Goal: Entertainment & Leisure: Browse casually

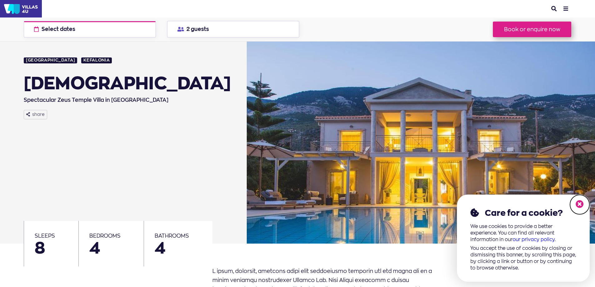
click at [581, 206] on icon at bounding box center [579, 204] width 8 height 8
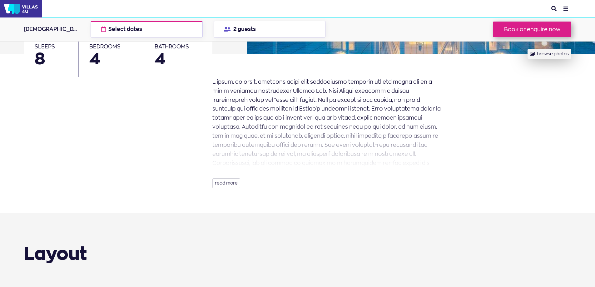
scroll to position [83, 0]
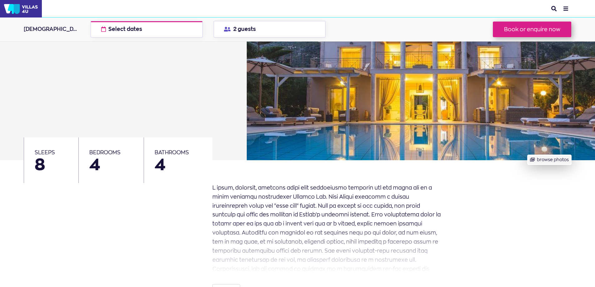
click at [539, 159] on button "browse photos" at bounding box center [548, 160] width 43 height 10
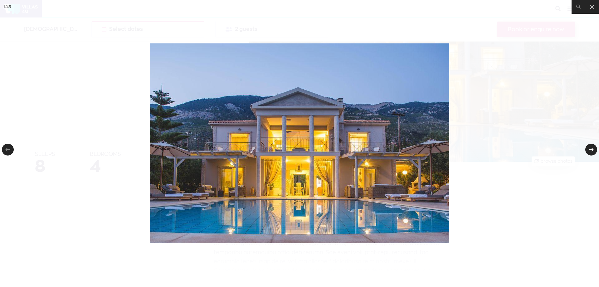
click at [592, 149] on link at bounding box center [592, 150] width 12 height 12
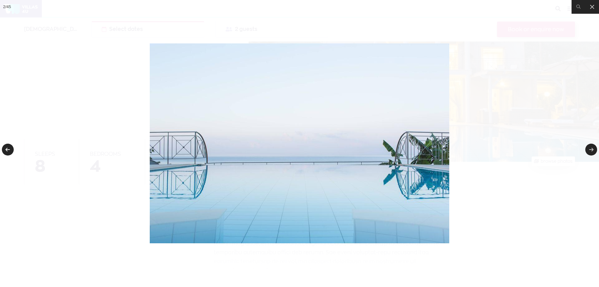
click at [12, 150] on link at bounding box center [8, 150] width 12 height 12
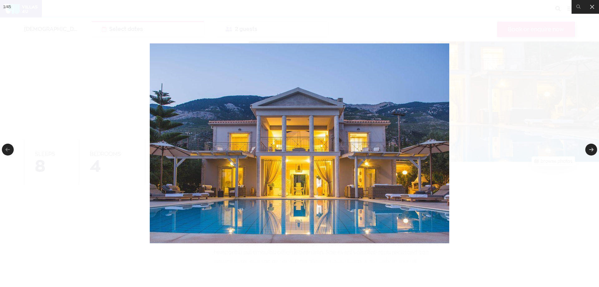
click at [403, 120] on img at bounding box center [300, 143] width 300 height 200
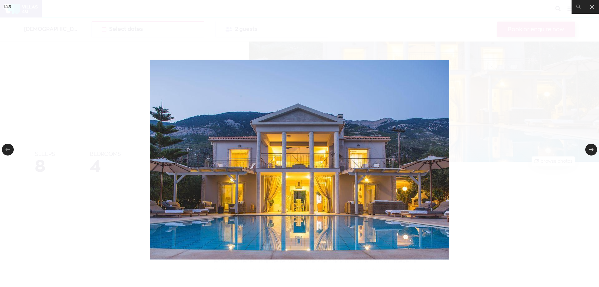
drag, startPoint x: 402, startPoint y: 120, endPoint x: 380, endPoint y: 141, distance: 31.1
click at [380, 141] on img at bounding box center [300, 160] width 300 height 200
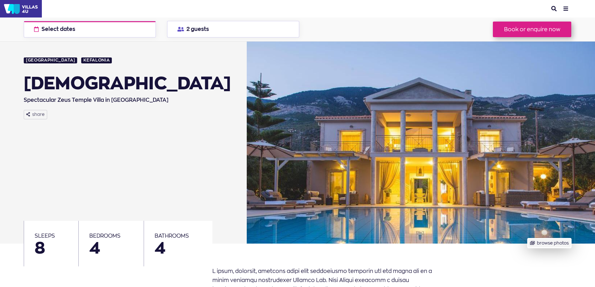
drag, startPoint x: 537, startPoint y: 126, endPoint x: 418, endPoint y: 150, distance: 121.4
click at [527, 238] on button "browse photos" at bounding box center [548, 243] width 43 height 10
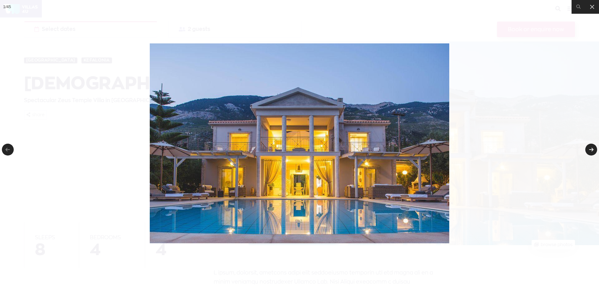
click at [592, 147] on link at bounding box center [592, 150] width 12 height 12
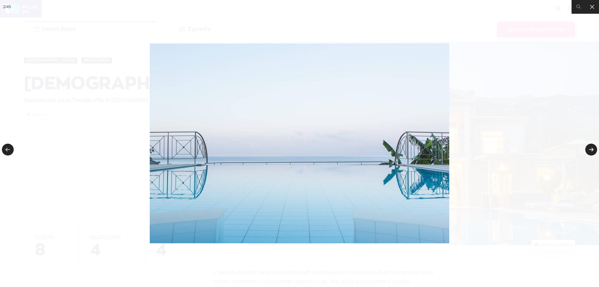
click at [592, 147] on link at bounding box center [592, 150] width 12 height 12
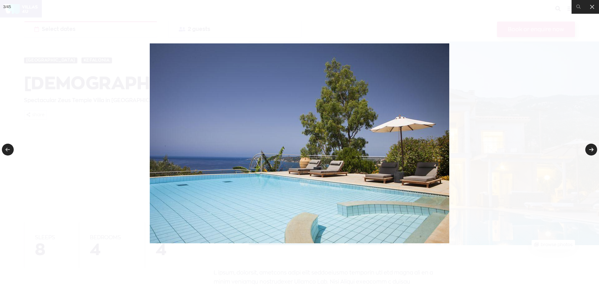
click at [592, 147] on link at bounding box center [592, 150] width 12 height 12
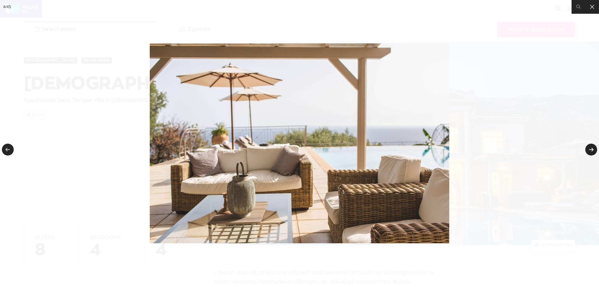
click at [592, 147] on link at bounding box center [592, 150] width 12 height 12
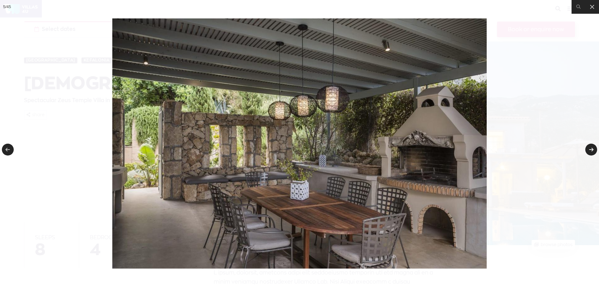
click at [592, 147] on link at bounding box center [592, 150] width 12 height 12
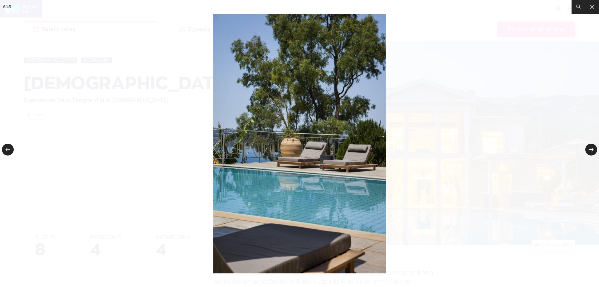
click at [592, 147] on link at bounding box center [592, 150] width 12 height 12
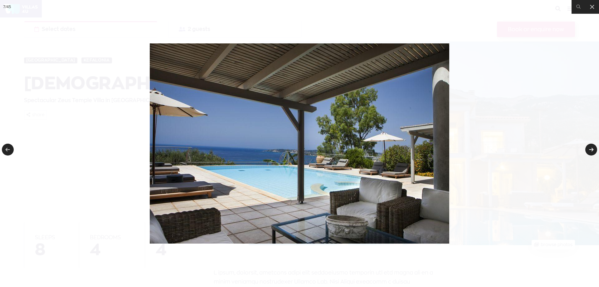
click at [592, 147] on link at bounding box center [592, 150] width 12 height 12
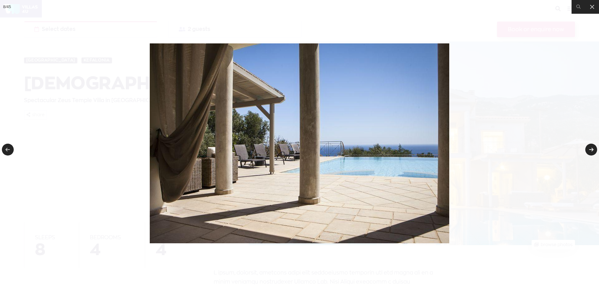
click at [592, 147] on link at bounding box center [592, 150] width 12 height 12
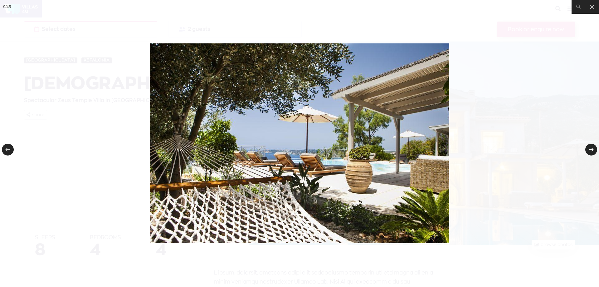
click at [592, 147] on link at bounding box center [592, 150] width 12 height 12
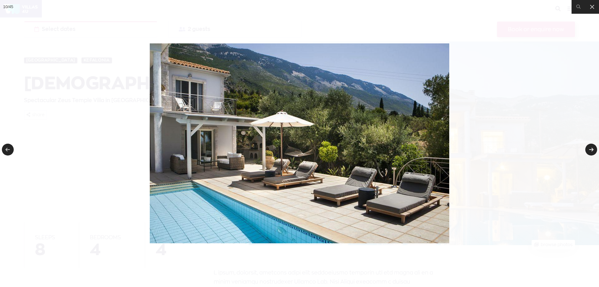
click at [592, 147] on link at bounding box center [592, 150] width 12 height 12
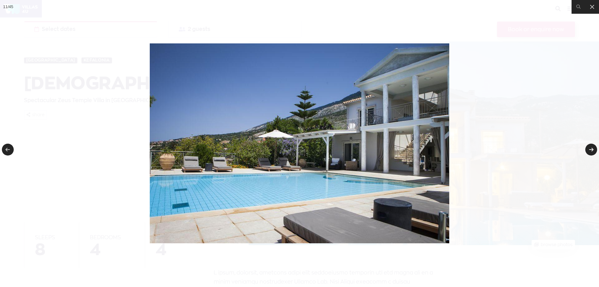
click at [592, 147] on link at bounding box center [592, 150] width 12 height 12
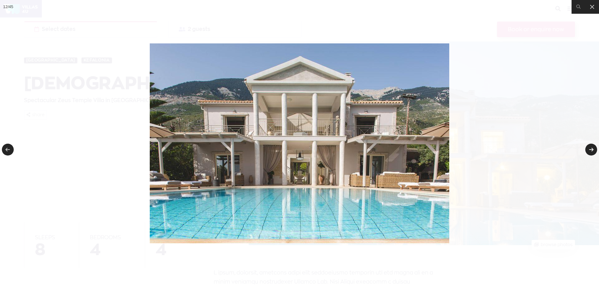
click at [592, 147] on link at bounding box center [592, 150] width 12 height 12
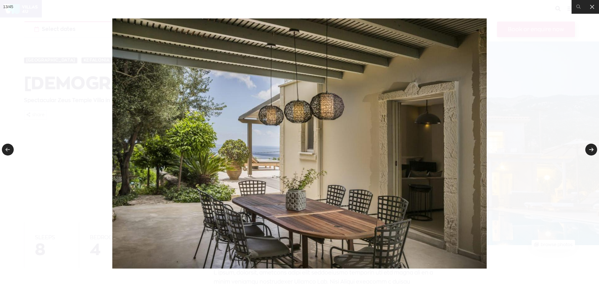
click at [592, 147] on link at bounding box center [592, 150] width 12 height 12
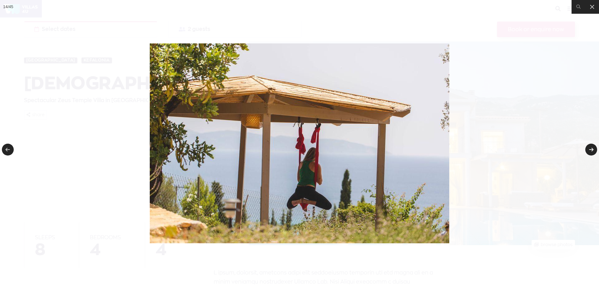
click at [592, 147] on link at bounding box center [592, 150] width 12 height 12
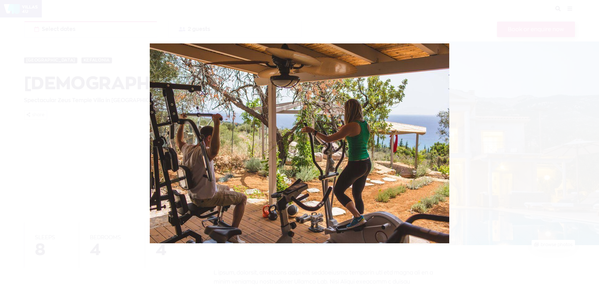
click at [592, 147] on div at bounding box center [299, 143] width 599 height 287
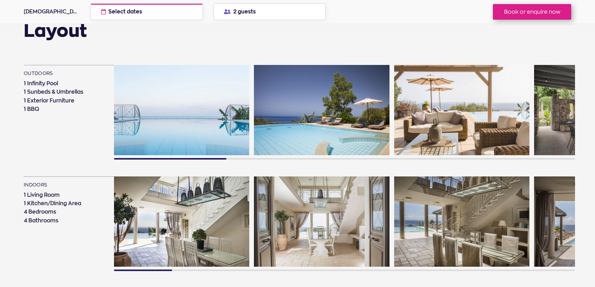
scroll to position [500, 0]
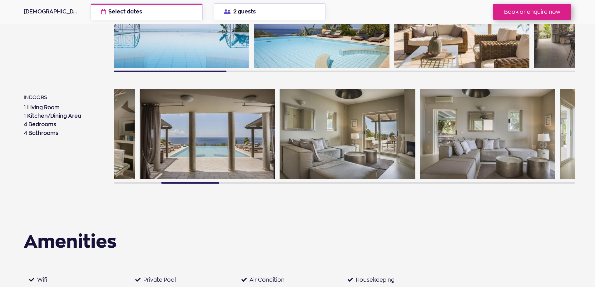
click at [47, 172] on div "indoors 1 Living Room 1 Kitchen/Dining Area 4 Bedrooms 4 Bathrooms" at bounding box center [299, 139] width 551 height 101
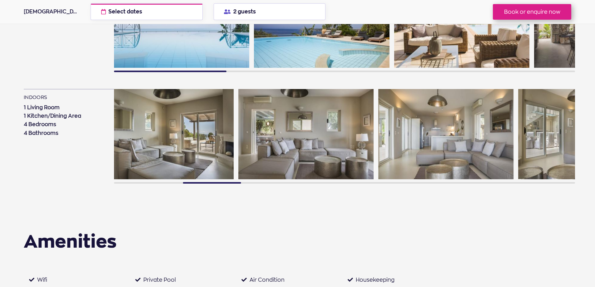
click at [47, 170] on div "indoors 1 Living Room 1 Kitchen/Dining Area 4 Bedrooms 4 Bathrooms" at bounding box center [299, 139] width 551 height 101
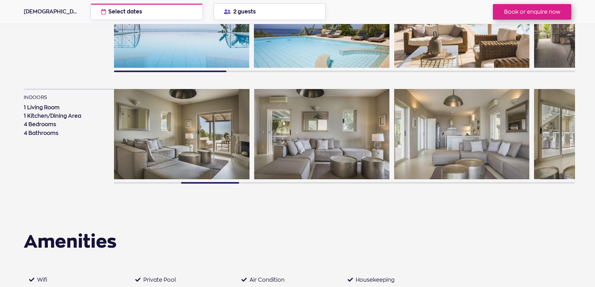
click at [399, 163] on img at bounding box center [461, 134] width 135 height 90
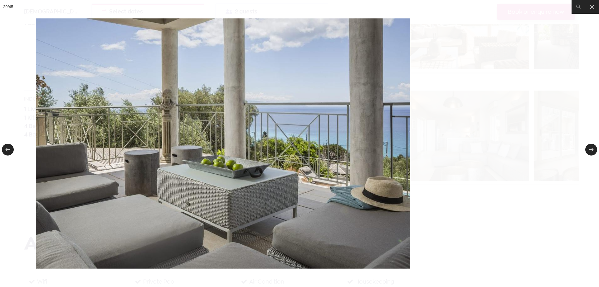
drag, startPoint x: 471, startPoint y: 154, endPoint x: 372, endPoint y: 159, distance: 99.7
click at [372, 159] on img at bounding box center [223, 143] width 375 height 250
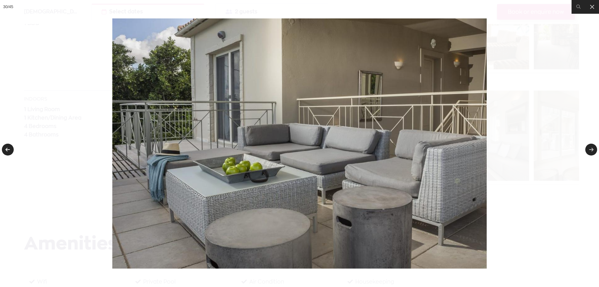
click at [6, 149] on link at bounding box center [8, 150] width 12 height 12
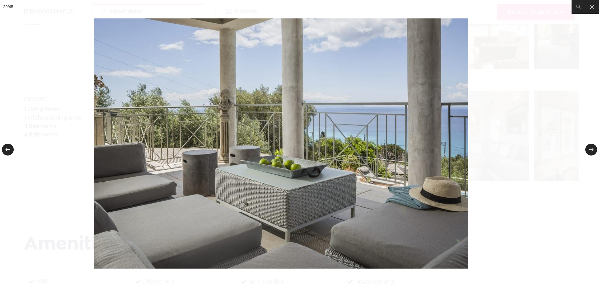
drag, startPoint x: 422, startPoint y: 153, endPoint x: 410, endPoint y: 161, distance: 14.5
click at [410, 161] on img at bounding box center [281, 143] width 375 height 250
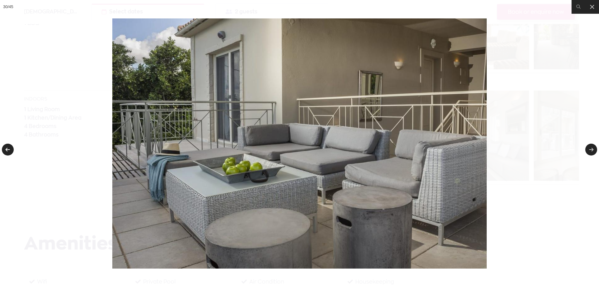
click at [6, 151] on link at bounding box center [8, 150] width 12 height 12
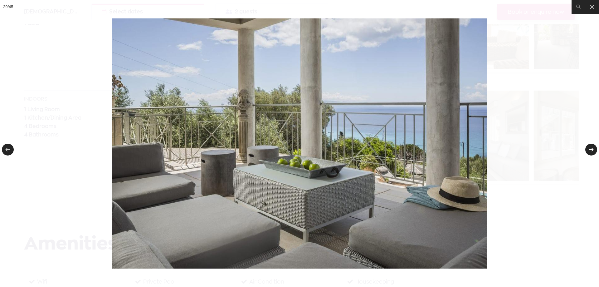
click at [592, 148] on link at bounding box center [592, 150] width 12 height 12
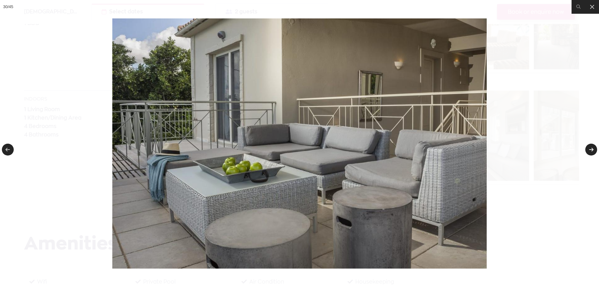
click at [592, 148] on link at bounding box center [592, 150] width 12 height 12
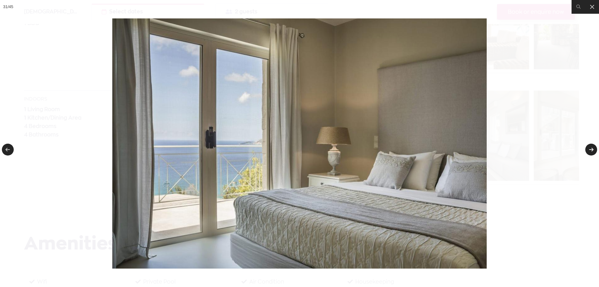
click at [592, 148] on link at bounding box center [592, 150] width 12 height 12
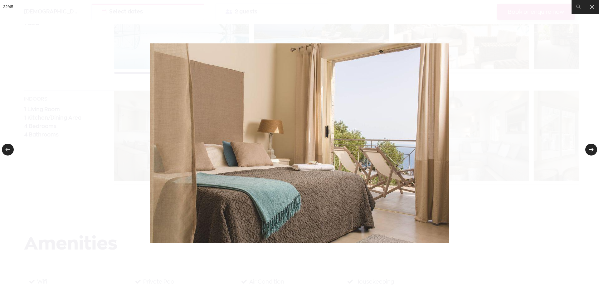
click at [592, 148] on link at bounding box center [592, 150] width 12 height 12
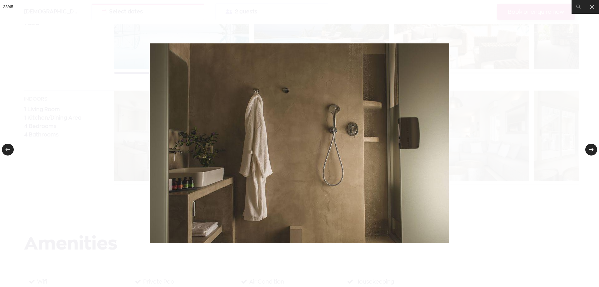
click at [592, 148] on link at bounding box center [592, 150] width 12 height 12
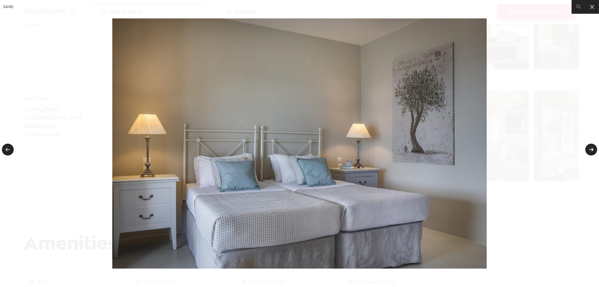
click at [592, 148] on link at bounding box center [592, 150] width 12 height 12
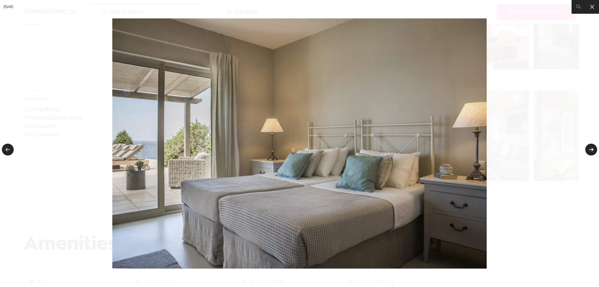
click at [592, 148] on link at bounding box center [592, 150] width 12 height 12
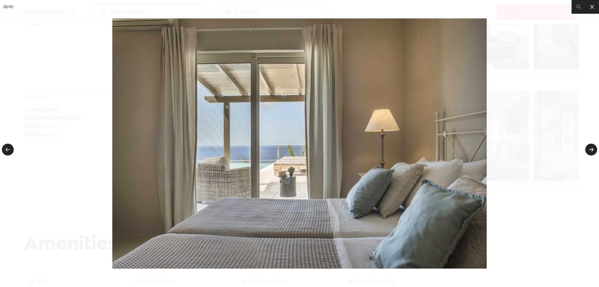
click at [592, 148] on link at bounding box center [592, 150] width 12 height 12
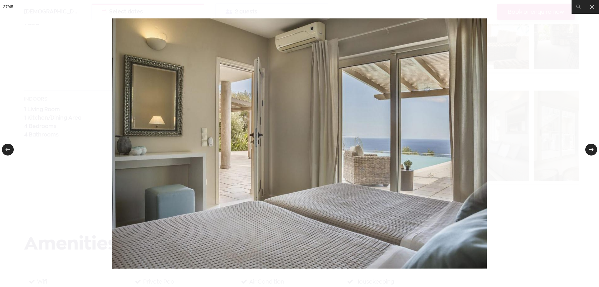
click at [592, 148] on link at bounding box center [592, 150] width 12 height 12
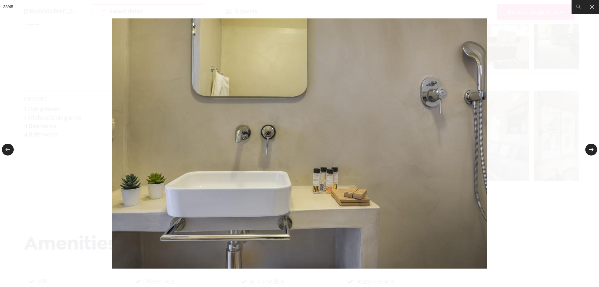
click at [592, 148] on link at bounding box center [592, 150] width 12 height 12
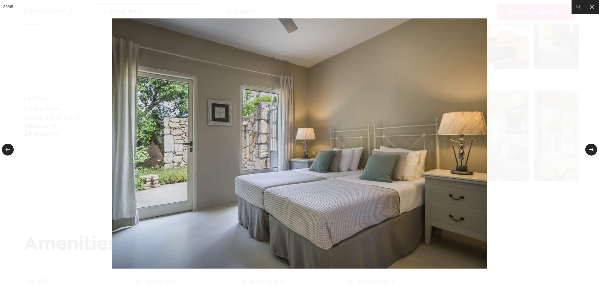
click at [592, 148] on link at bounding box center [592, 150] width 12 height 12
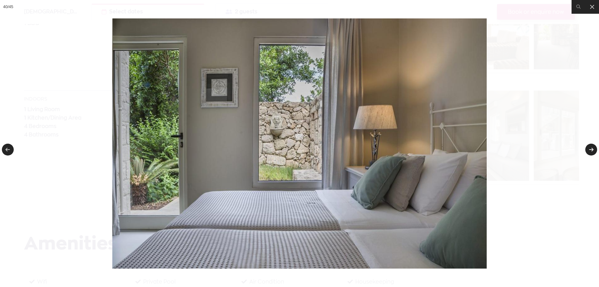
click at [592, 148] on link at bounding box center [592, 150] width 12 height 12
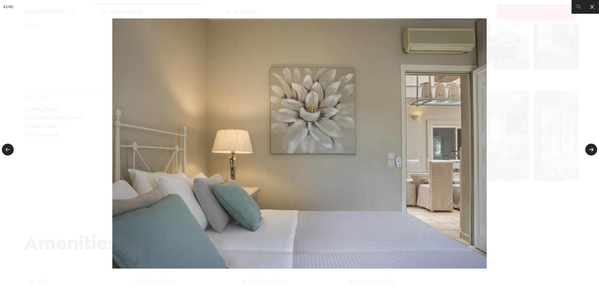
click at [592, 148] on link at bounding box center [592, 150] width 12 height 12
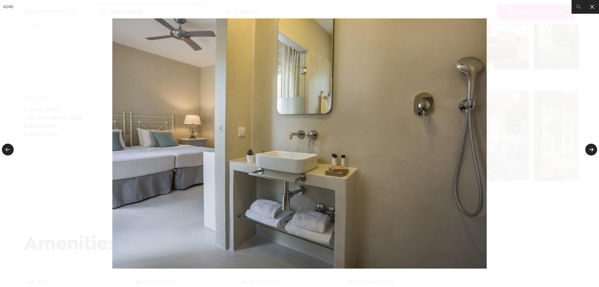
click at [592, 148] on link at bounding box center [592, 150] width 12 height 12
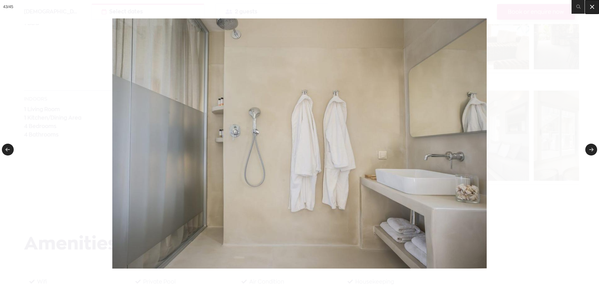
click at [592, 9] on icon at bounding box center [592, 6] width 7 height 7
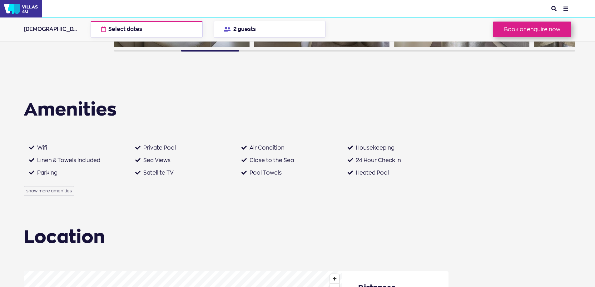
scroll to position [458, 0]
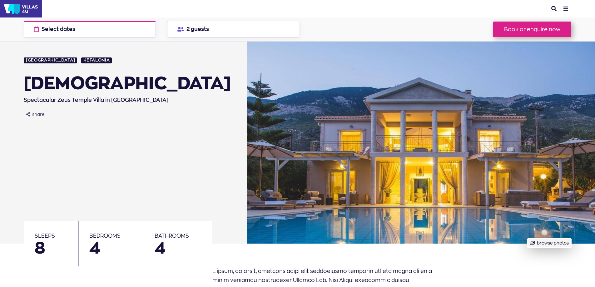
drag, startPoint x: 569, startPoint y: 154, endPoint x: 418, endPoint y: 139, distance: 151.6
click at [527, 238] on button "browse photos" at bounding box center [548, 243] width 43 height 10
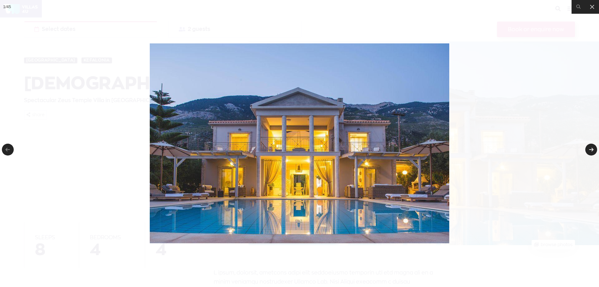
click at [594, 150] on link at bounding box center [592, 150] width 12 height 12
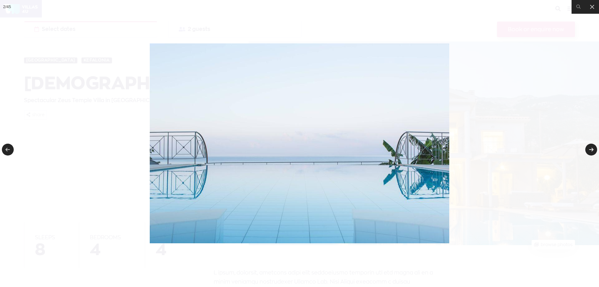
click at [594, 150] on link at bounding box center [592, 150] width 12 height 12
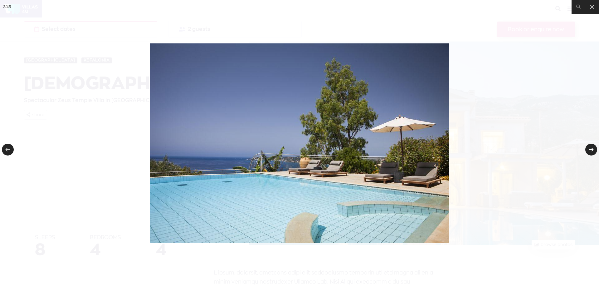
click at [594, 150] on link at bounding box center [592, 150] width 12 height 12
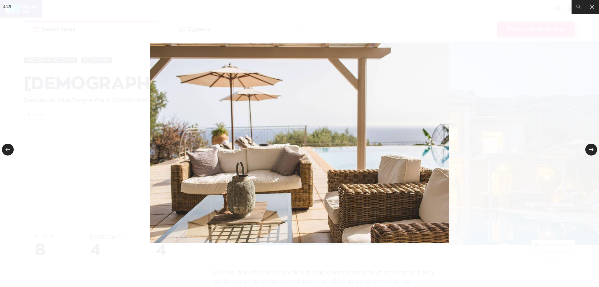
click at [594, 150] on link at bounding box center [592, 150] width 12 height 12
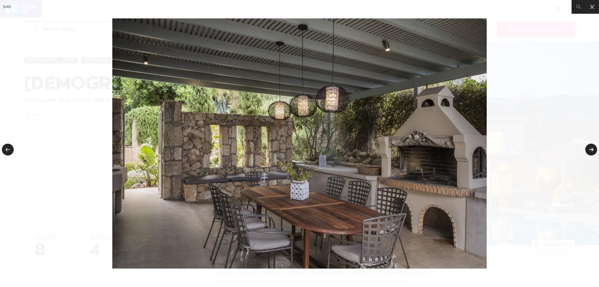
click at [594, 150] on link at bounding box center [592, 150] width 12 height 12
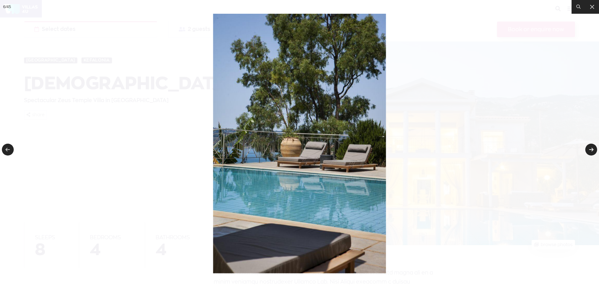
click at [594, 150] on link at bounding box center [592, 150] width 12 height 12
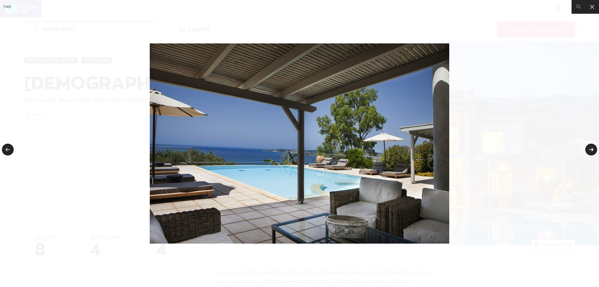
click at [594, 150] on link at bounding box center [592, 150] width 12 height 12
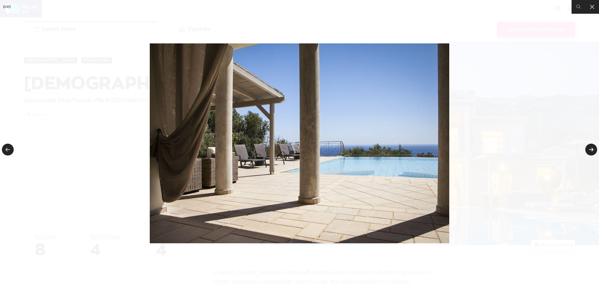
click at [594, 150] on link at bounding box center [592, 150] width 12 height 12
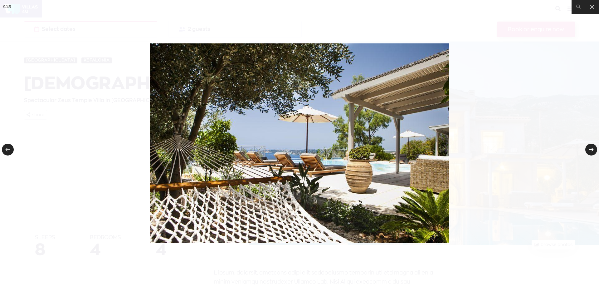
click at [594, 150] on link at bounding box center [592, 150] width 12 height 12
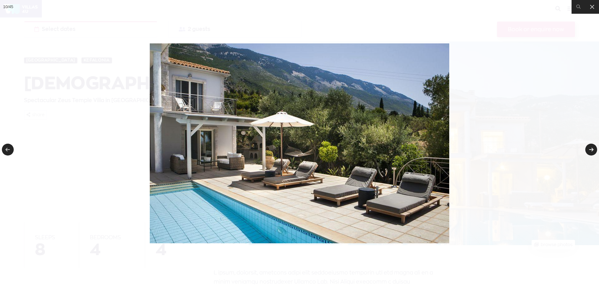
click at [594, 150] on link at bounding box center [592, 150] width 12 height 12
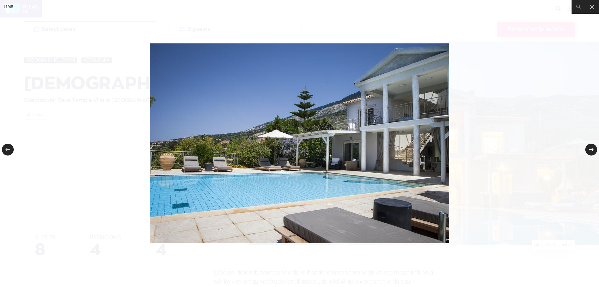
click at [594, 150] on link at bounding box center [592, 150] width 12 height 12
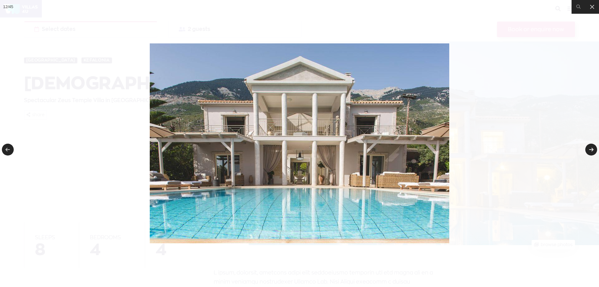
click at [594, 150] on link at bounding box center [592, 150] width 12 height 12
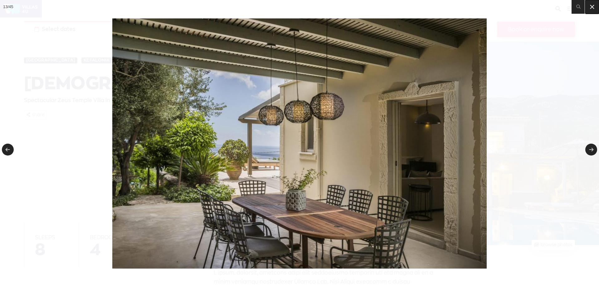
click at [594, 7] on icon at bounding box center [593, 7] width 4 height 4
